Goal: Answer question/provide support: Share knowledge or assist other users

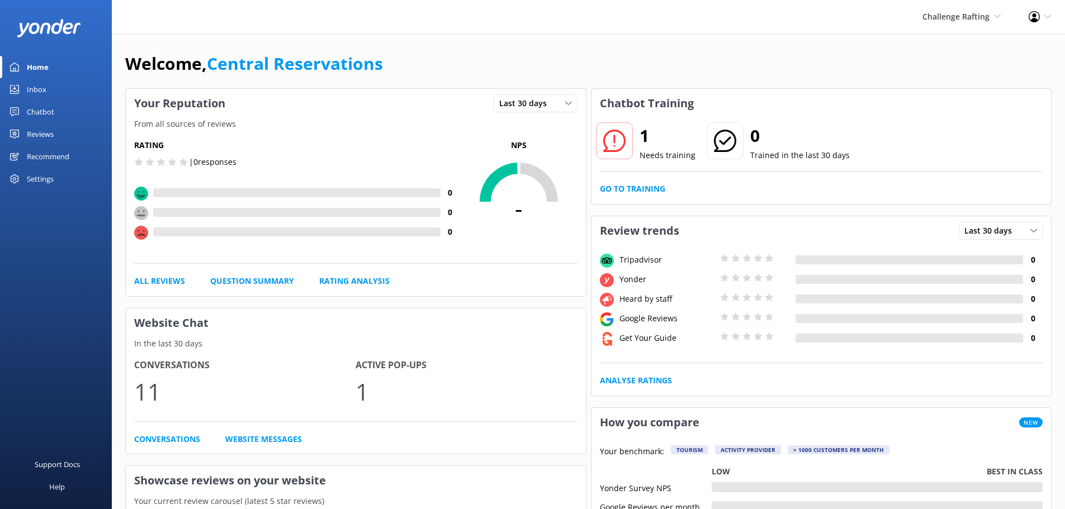
click at [55, 85] on link "Inbox" at bounding box center [56, 89] width 112 height 22
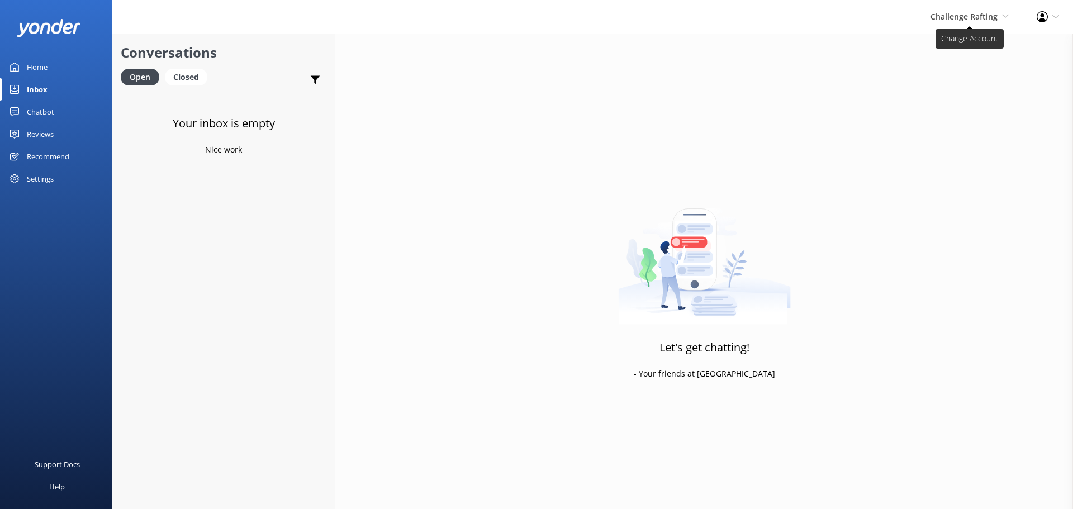
click at [994, 18] on span "Challenge Rafting" at bounding box center [964, 16] width 67 height 11
click at [975, 50] on link "Milford Sound Scenic Flights" at bounding box center [968, 48] width 112 height 27
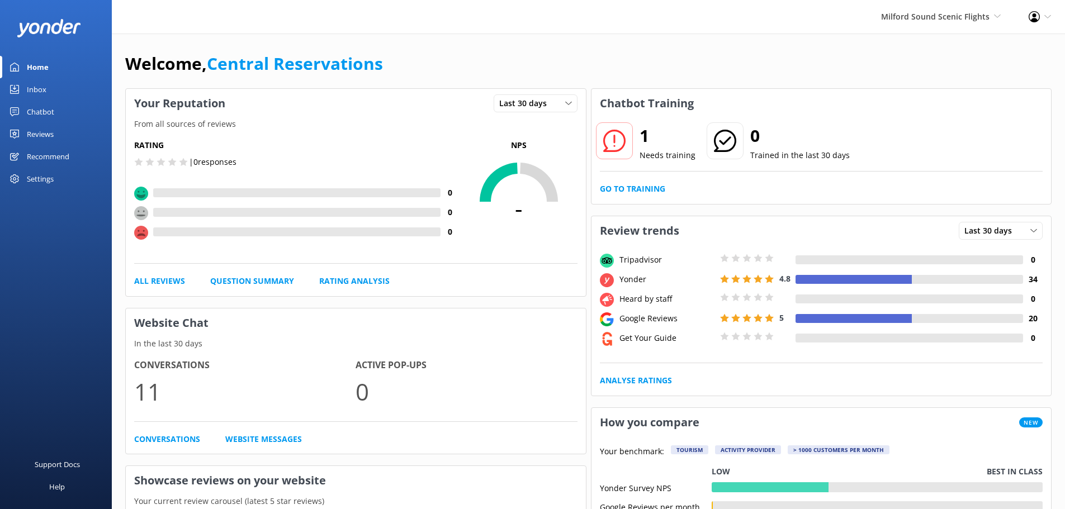
click at [50, 84] on link "Inbox" at bounding box center [56, 89] width 112 height 22
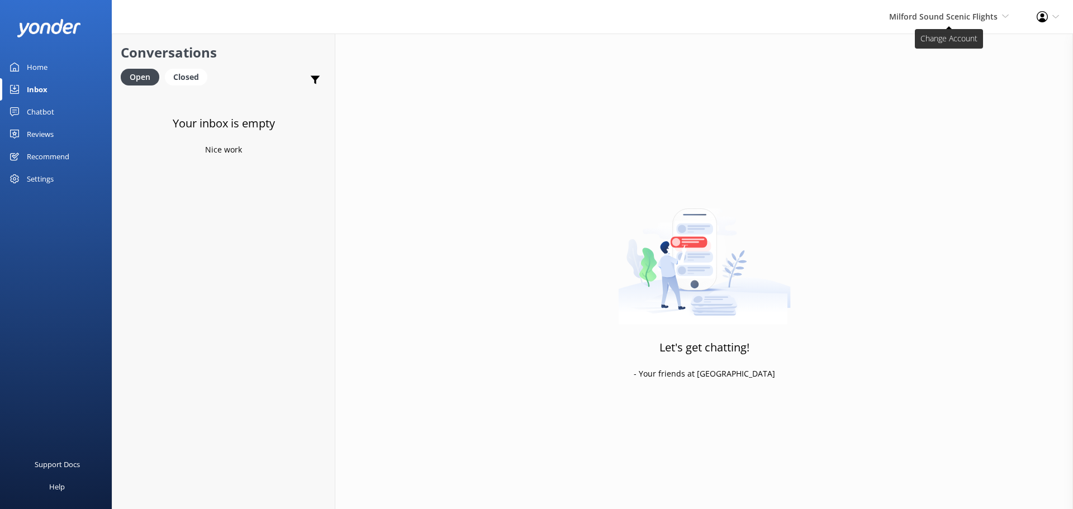
click at [992, 23] on span "Milford Sound Scenic Flights [GEOGRAPHIC_DATA] Scenic Flights The Helicopter Li…" at bounding box center [949, 17] width 120 height 12
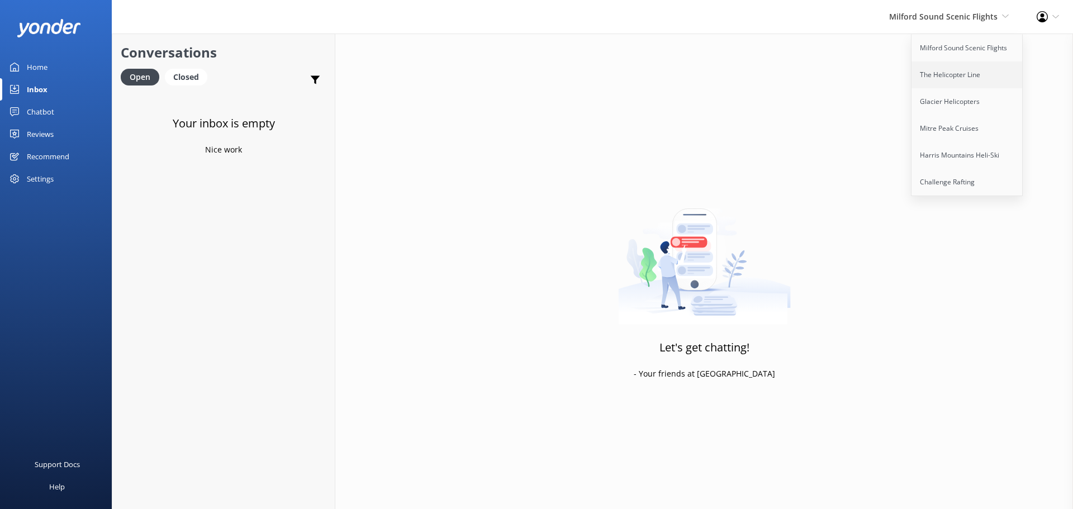
click at [971, 79] on link "The Helicopter Line" at bounding box center [968, 74] width 112 height 27
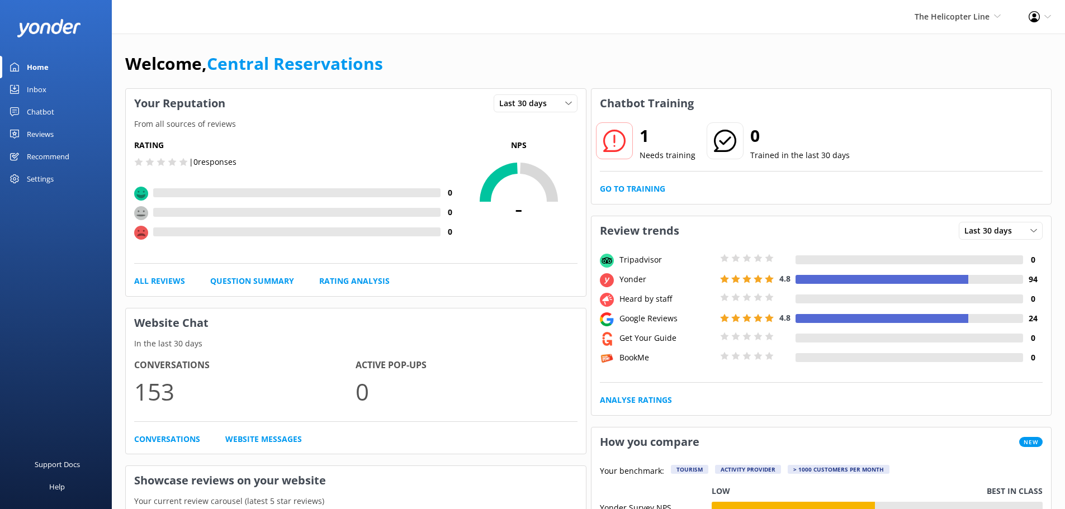
click at [46, 93] on link "Inbox" at bounding box center [56, 89] width 112 height 22
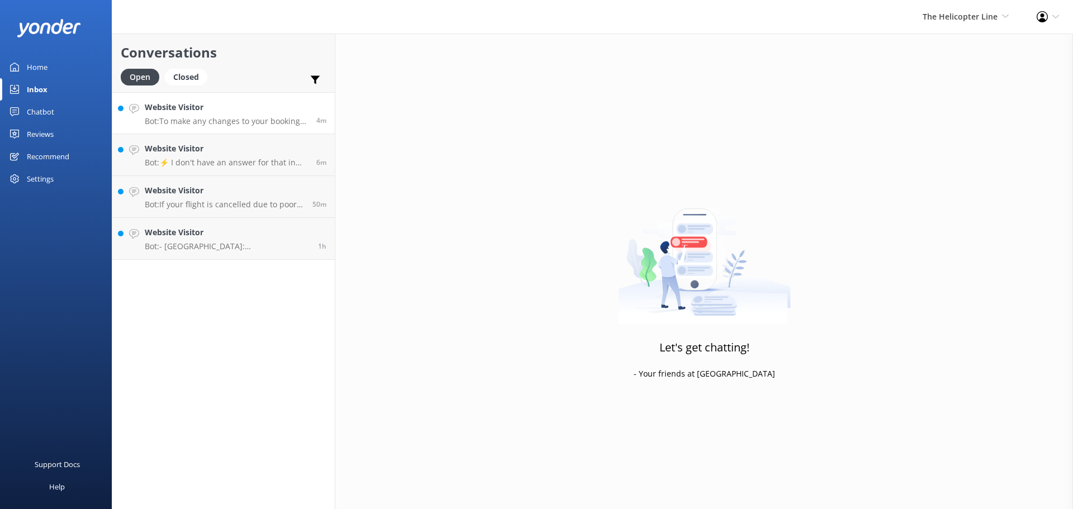
click at [202, 101] on h4 "Website Visitor" at bounding box center [226, 107] width 163 height 12
